Goal: Check status

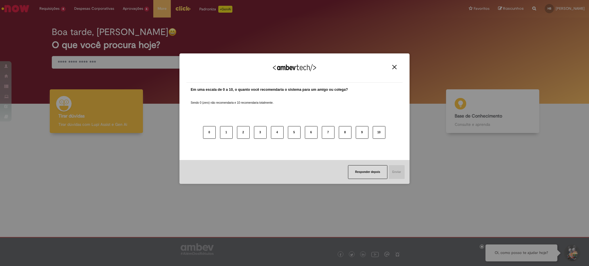
click at [395, 71] on div "Agradecemos seu feedback!" at bounding box center [294, 71] width 216 height 22
click at [395, 67] on img "Close" at bounding box center [394, 67] width 4 height 4
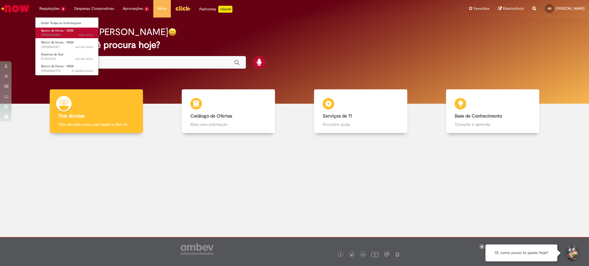
click at [67, 29] on span "Banco de Horas - NEW" at bounding box center [57, 30] width 33 height 4
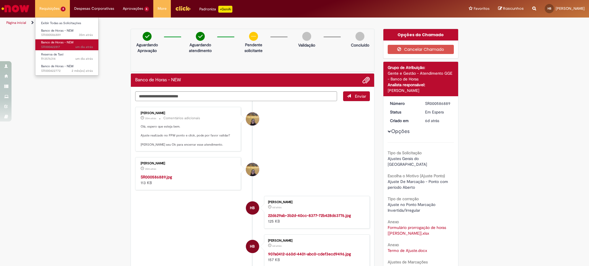
click at [67, 45] on span "um dia atrás um dia atrás SR000422817" at bounding box center [67, 47] width 52 height 5
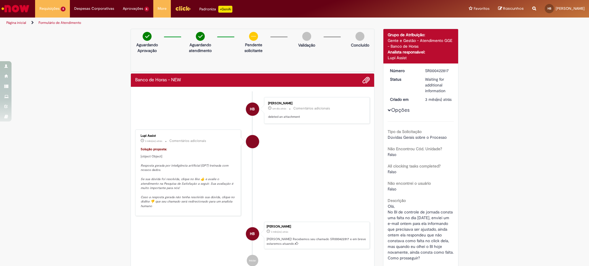
click at [250, 96] on ul "HB [PERSON_NAME] um dia atrás um dia atrás Comentários adicionais deleted an at…" at bounding box center [252, 182] width 235 height 181
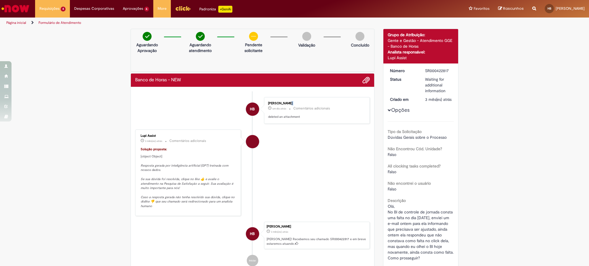
click at [250, 96] on ul "HB [PERSON_NAME] um dia atrás um dia atrás Comentários adicionais deleted an at…" at bounding box center [252, 182] width 235 height 181
click at [216, 94] on ul "HB [PERSON_NAME] um dia atrás um dia atrás Comentários adicionais deleted an at…" at bounding box center [252, 182] width 235 height 181
click at [541, 36] on link "Logout" at bounding box center [563, 34] width 45 height 6
